Goal: Use online tool/utility: Use online tool/utility

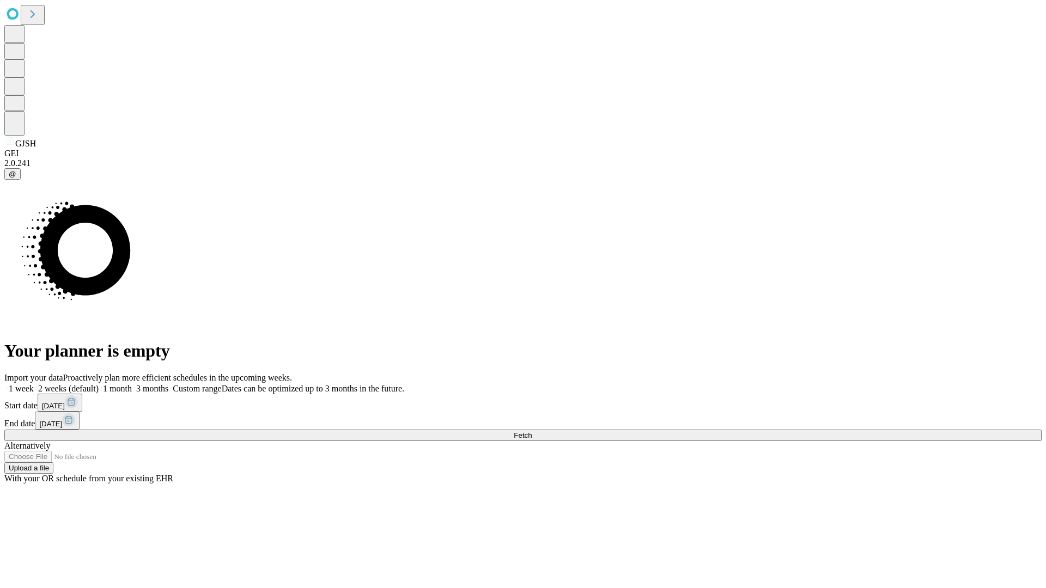
click at [532, 431] on span "Fetch" at bounding box center [523, 435] width 18 height 8
